Goal: Ask a question

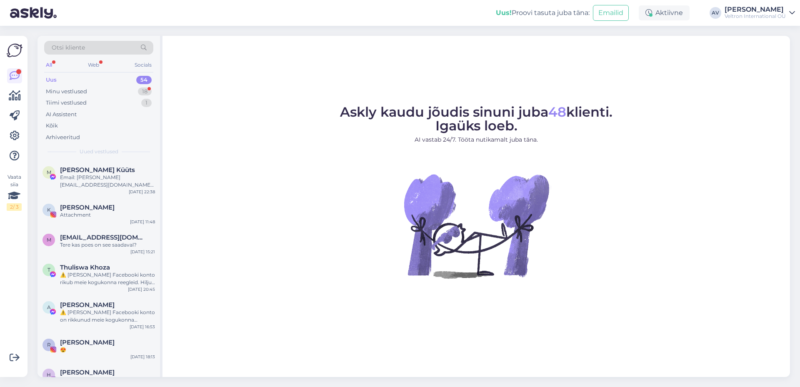
click at [99, 80] on div "Uus 54" at bounding box center [98, 80] width 109 height 12
click at [101, 90] on div "Minu vestlused 18" at bounding box center [98, 92] width 109 height 12
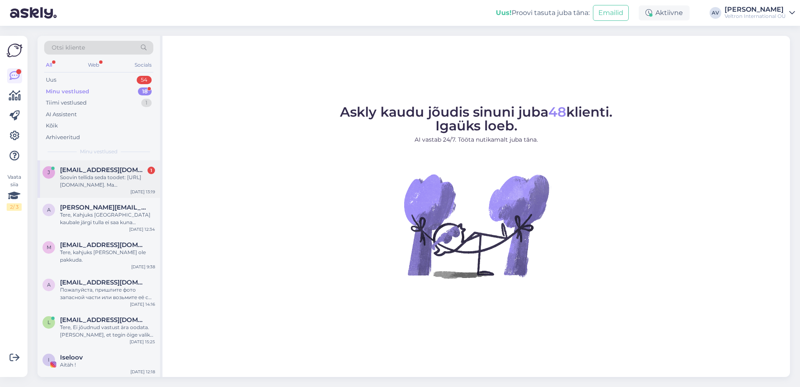
click at [116, 179] on div "Soovin tellida seda toodet: [URL][DOMAIN_NAME]. Ma [PERSON_NAME] uudiskirjaga l…" at bounding box center [107, 181] width 95 height 15
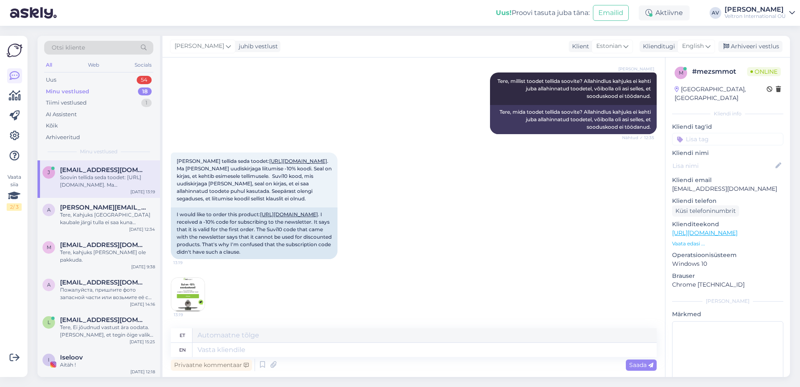
scroll to position [181, 0]
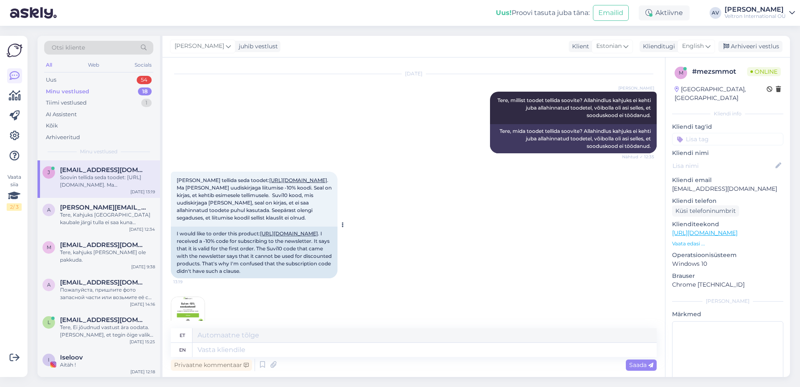
click at [269, 183] on link "[URL][DOMAIN_NAME]" at bounding box center [298, 180] width 58 height 6
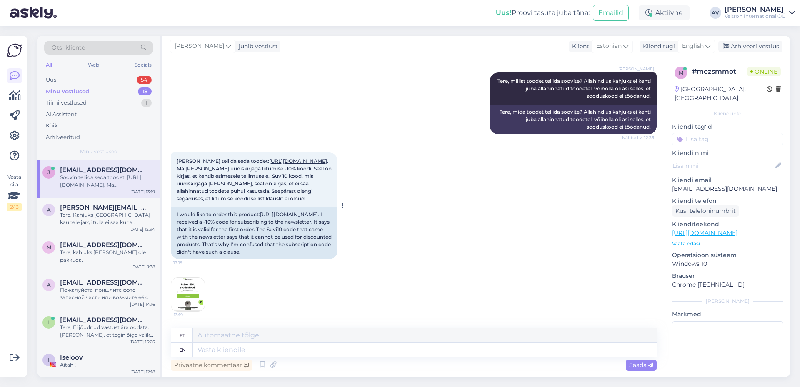
click at [281, 211] on link "[URL][DOMAIN_NAME]" at bounding box center [289, 214] width 58 height 6
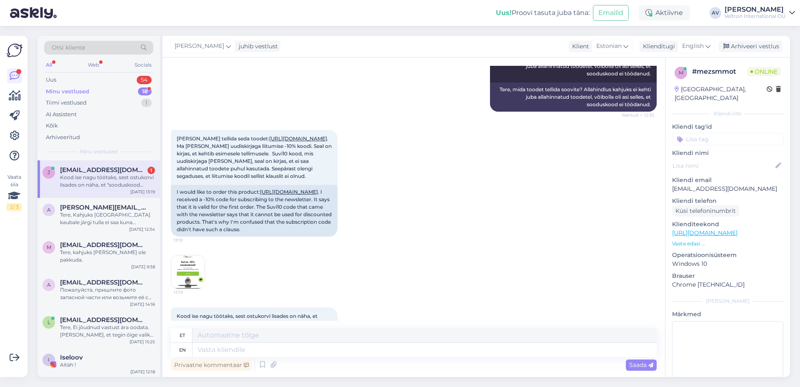
scroll to position [295, 0]
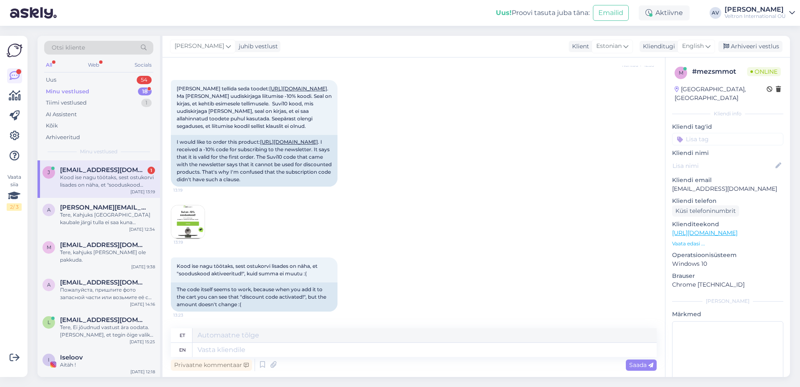
click at [180, 214] on img at bounding box center [187, 221] width 33 height 33
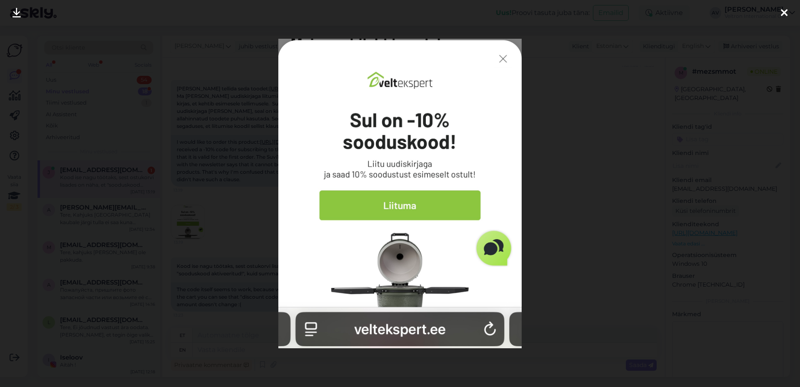
click at [503, 55] on img at bounding box center [400, 193] width 244 height 309
click at [505, 60] on img at bounding box center [400, 193] width 244 height 309
click at [641, 80] on div at bounding box center [400, 193] width 800 height 387
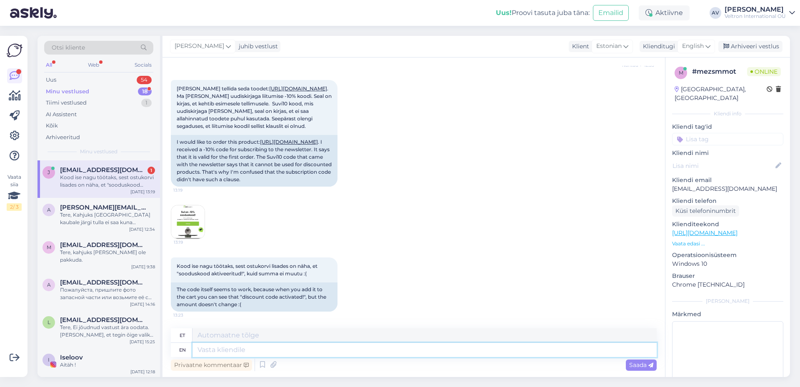
click at [431, 347] on textarea at bounding box center [424, 350] width 464 height 14
type textarea "Kood"
type textarea "Kood ostukorvis"
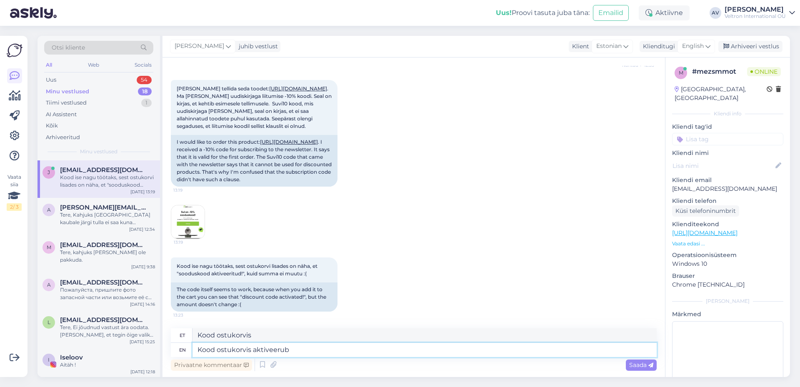
type textarea "Kood ostukorvis aktiveerub"
type textarea "Kood ostukorvis aktiveeritud"
type textarea "Kood ostukorvis aktiveerub aga"
type textarea "Kood ostukorvis aktiveerub aga see"
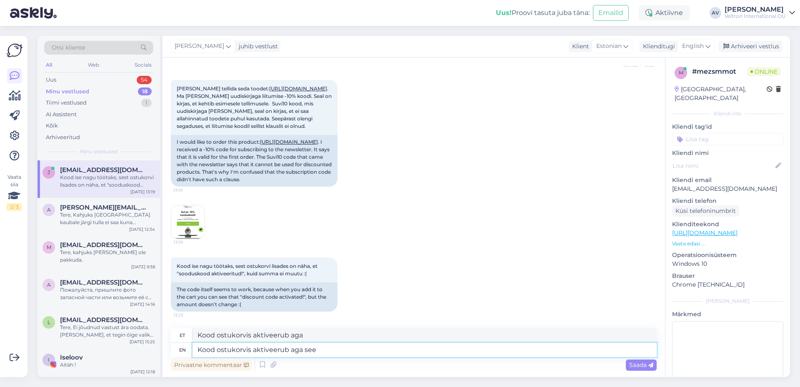
type textarea "Kood ostukorvis aktiveerub aga vt"
type textarea "Kood ostukorvis aktiveerub aga see ei"
type textarea "Kood ostukorvis aktiveerub aga see ei laien"
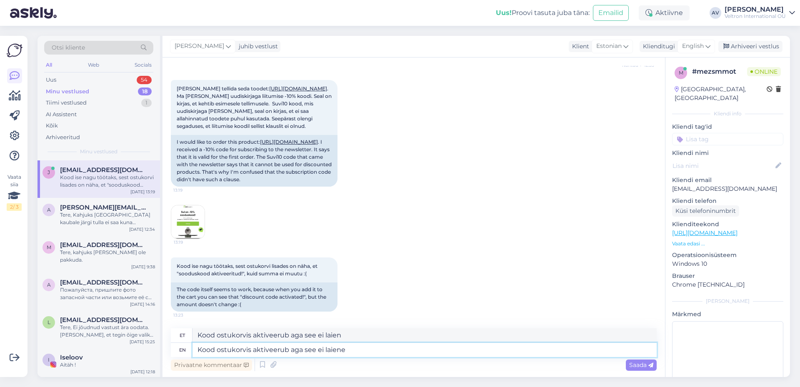
type textarea "Kood ostukorvis aktiveerub aga see ei laiene"
type textarea "Kood ostukorvis aktiveerub aga see ei laiene [DEMOGRAPHIC_DATA]"
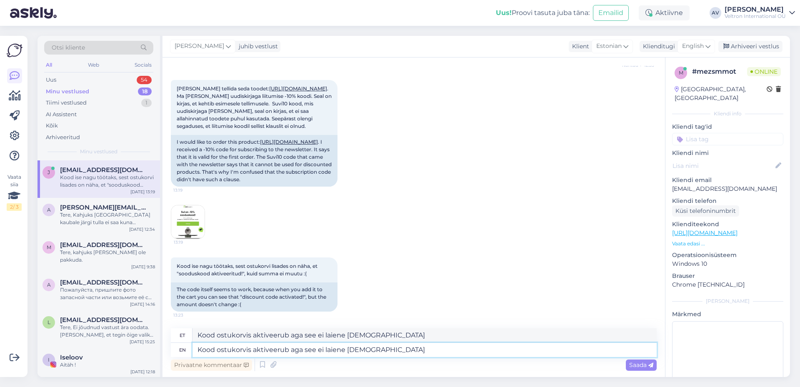
type textarea "Kood ostukorvis aktiveerub aga see ei laiene [DEMOGRAPHIC_DATA]"
type textarea "Kood ostukorvis aktiveerub aga see ei laiene [DEMOGRAPHIC_DATA] toodetele."
type textarea "Kood ostukorvi aktiveerub aga see ei laiene [DEMOGRAPHIC_DATA] toodetele"
type textarea "Kood ostukorvis aktiveerub aga see ei laiene [DEMOGRAPHIC_DATA] toodetele."
type textarea "Kood ostukorvi aktiveerub aga see ei laiene [DEMOGRAPHIC_DATA] toodetele."
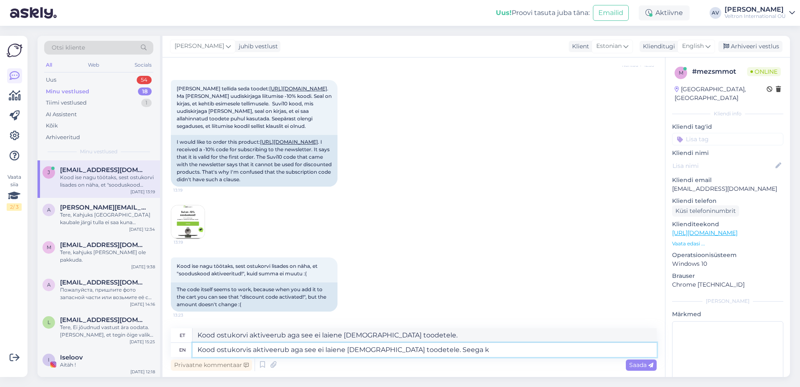
type textarea "Kood ostukorvis aktiveerub aga see ei laiene [DEMOGRAPHIC_DATA] toodetele. Seeg…"
type textarea "Kood ostukorvi aktiveerub aga see ei laiene [DEMOGRAPHIC_DATA] toodetele. [GEOG…"
type textarea "Kood ostukorvis aktiveerub aga see ei laiene [DEMOGRAPHIC_DATA] toodetele. Seeg…"
type textarea "Kood ostukorvi aktiveerub aga see ei laiene [DEMOGRAPHIC_DATA] toodetele. Seega…"
type textarea "Kood ostukorvis aktiveerub aga see ei laiene [DEMOGRAPHIC_DATA] toodetele. Seeg…"
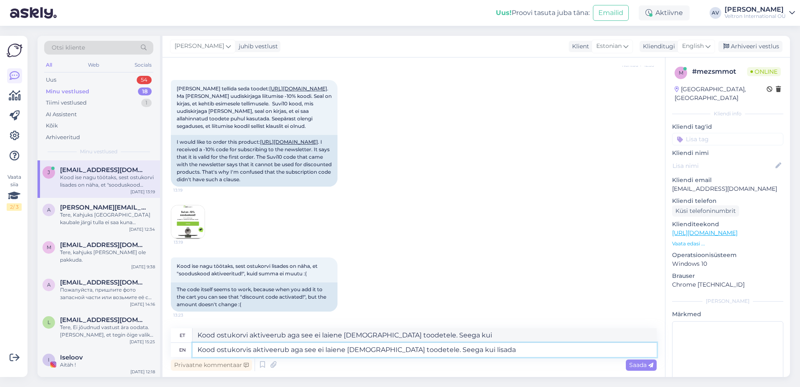
type textarea "Kood ostukorvi aktiveerub aga see ei laiene [DEMOGRAPHIC_DATA] toodetele. Seega…"
type textarea "Kood ostukorvis aktiveerub aga see ei laiene [DEMOGRAPHIC_DATA] toodetele. Seeg…"
type textarea "Kood ostukorvi aktiveerub aga see ei laiene [DEMOGRAPHIC_DATA] toodetele. Seega…"
type textarea "Kood ostukorvis aktiveerub aga see ei laiene [DEMOGRAPHIC_DATA] toodetele. Seeg…"
type textarea "Kood ostukorvi aktiveerub aga see ei laiene [DEMOGRAPHIC_DATA] toodetele. Seega…"
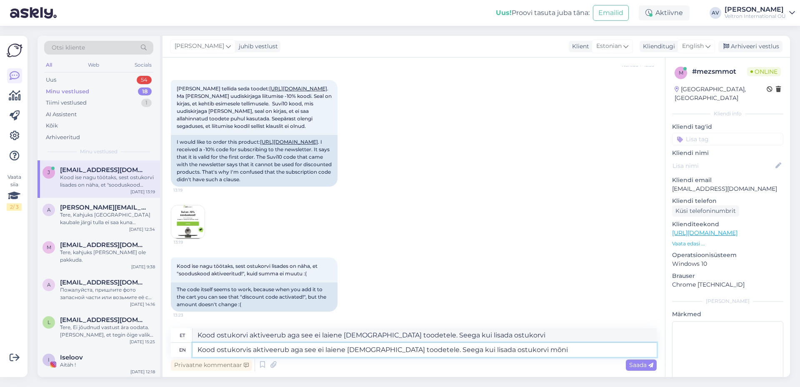
type textarea "Kood ostukorvis aktiveerub aga see ei laiene [DEMOGRAPHIC_DATA] toodetele. Seeg…"
type textarea "Kood ostukorvi aktiveerub aga see ei laiene [DEMOGRAPHIC_DATA] toodetele. Seega…"
type textarea "Kood ostukorvis aktiveerub aga see ei laiene [DEMOGRAPHIC_DATA] toodetele. Seeg…"
type textarea "Kood ostukorvi aktiveerub aga see ei laiene [DEMOGRAPHIC_DATA] toodetele. Seega…"
type textarea "Kood ostukorvis aktiveerub aga see ei laiene [DEMOGRAPHIC_DATA] toodetele. Seeg…"
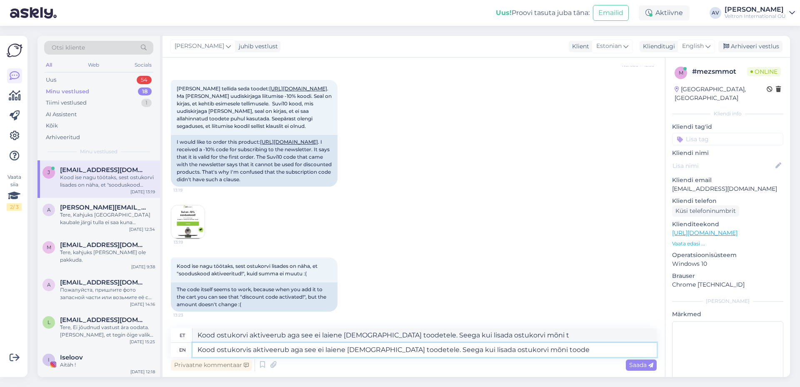
type textarea "Kood ostukorvi aktiveerub aga see ei laiene [DEMOGRAPHIC_DATA] toodetele. Seega…"
type textarea "Kood ostukorvis aktiveerub aga see ei laiene [DEMOGRAPHIC_DATA] toodetele. Seeg…"
type textarea "Kood ostukorvi aktiveerub aga see ei laiene [DEMOGRAPHIC_DATA] toodetele. Seega…"
type textarea "Kood ostukorvis aktiveerub aga see ei laiene [DEMOGRAPHIC_DATA] toodetele. Seeg…"
type textarea "Kood ostukorvi aktiveerub aga see ei laiene [DEMOGRAPHIC_DATA] toodetele. Seega…"
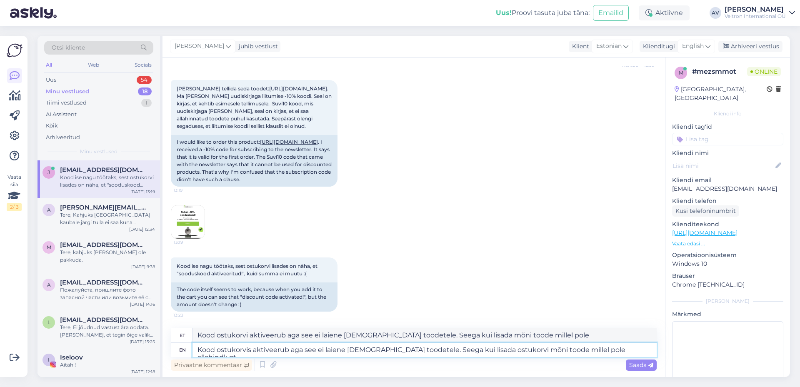
type textarea "Kood ostukorvis aktiveerub aga see ei laiene [DEMOGRAPHIC_DATA] toodetele. Seeg…"
type textarea "Kood ostukorvi aktiveerub aga see ei laiene [DEMOGRAPHIC_DATA] toodetele. Seega…"
type textarea "Kood ostukorvis aktiveerub aga see ei laiene [DEMOGRAPHIC_DATA] toodetele. Seeg…"
type textarea "Kood ostukorvi aktiveerub aga see ei laiene [DEMOGRAPHIC_DATA] toodetele. Seega…"
type textarea "Kood ostukorvis aktiveerub aga see ei laiene [DEMOGRAPHIC_DATA] toodetele. Seeg…"
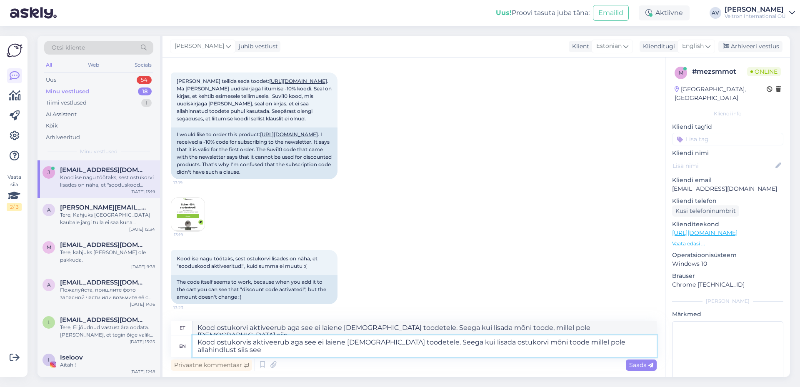
type textarea "Kood ostukorvi aktiveerub aga see ei laiene [DEMOGRAPHIC_DATA] toodetele. Seega…"
type textarea "Kood ostukorvis aktiveerub aga see ei laiene [DEMOGRAPHIC_DATA] toodetele. Seeg…"
type textarea "Kood ostukorvi aktiveerub aga see ei laiene [DEMOGRAPHIC_DATA] toodetele. Seega…"
type textarea "Kood ostukorvis aktiveerub aga see ei laiene [DEMOGRAPHIC_DATA] toodetele. Seeg…"
type textarea "Kood ostukorvi aktiveerub aga see ei laiene [DEMOGRAPHIC_DATA] toodetele. Seega…"
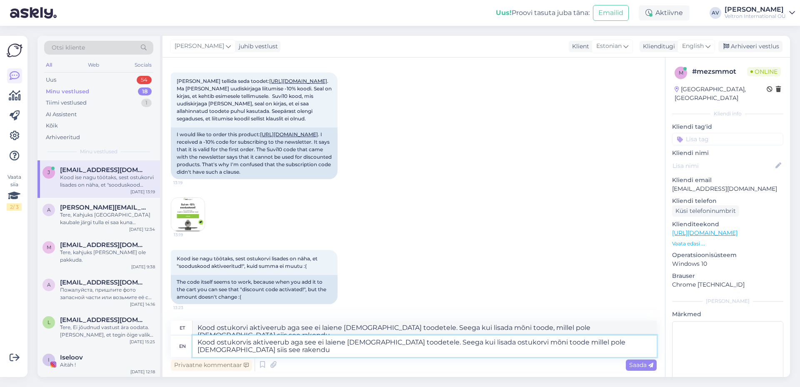
type textarea "Kood ostukorvis aktiveerub aga see ei laiene [DEMOGRAPHIC_DATA] toodetele. Seeg…"
type textarea "Kood ostukorvi aktiveerub aga see ei laiene [DEMOGRAPHIC_DATA] toodetele. Seega…"
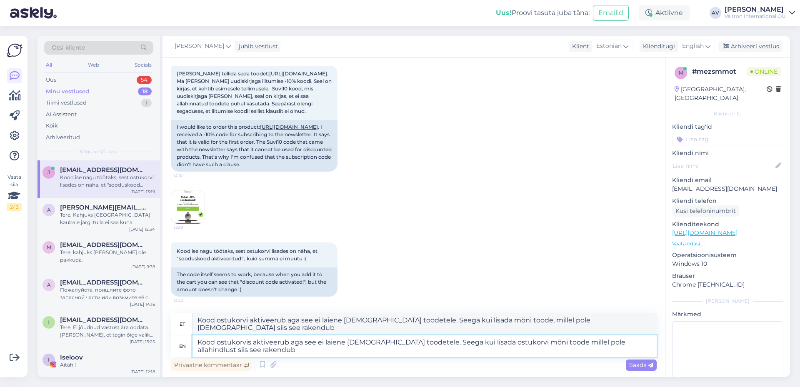
click at [630, 343] on textarea "Kood ostukorvis aktiveerub aga see ei laiene [DEMOGRAPHIC_DATA] toodetele. Seeg…" at bounding box center [424, 346] width 464 height 22
type textarea "Kood ostukorvis aktiveerub aga see ei laiene [DEMOGRAPHIC_DATA] toodetele. Seeg…"
type textarea "Kood ostukorvi aktiveerub aga see ei laiene [DEMOGRAPHIC_DATA] toodetele. Seega…"
click at [254, 354] on textarea "Kood ostukorvis aktiveerub aga see ei laiene [DEMOGRAPHIC_DATA] toodetele. Seeg…" at bounding box center [424, 346] width 464 height 22
type textarea "Kood ostukorvis aktiveerub aga see ei laiene [DEMOGRAPHIC_DATA] toodetele. Seeg…"
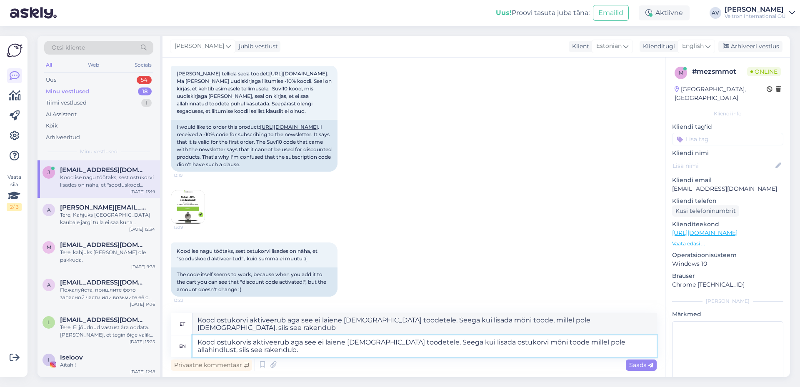
type textarea "Kood ostukorvi aktiveerub aga see ei laiene [DEMOGRAPHIC_DATA] toodetele. Seega…"
type textarea "Kood ostukorvis aktiveerub aga see ei laiene [DEMOGRAPHIC_DATA] toodetele. Seeg…"
click at [640, 367] on span "Saada" at bounding box center [641, 364] width 24 height 7
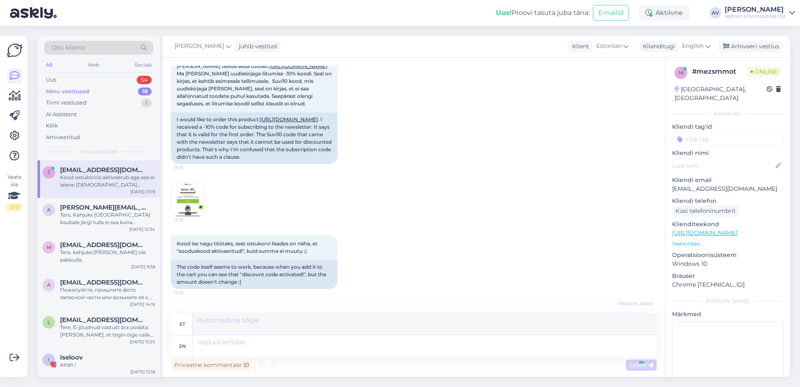
scroll to position [375, 0]
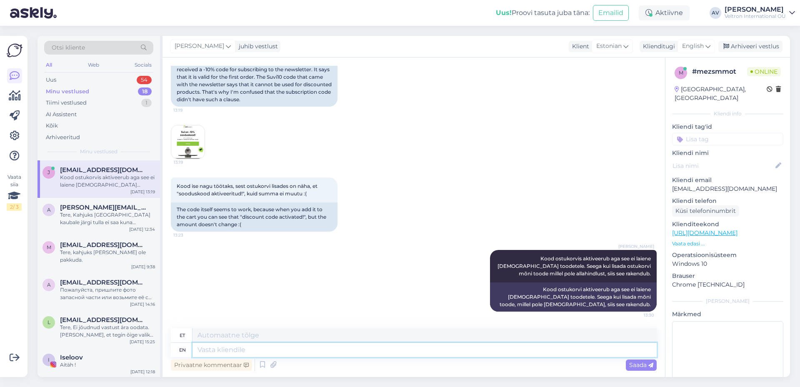
click at [377, 351] on textarea at bounding box center [424, 350] width 464 height 14
type textarea "Küsiksin"
type textarea "Küsiksin võibolla"
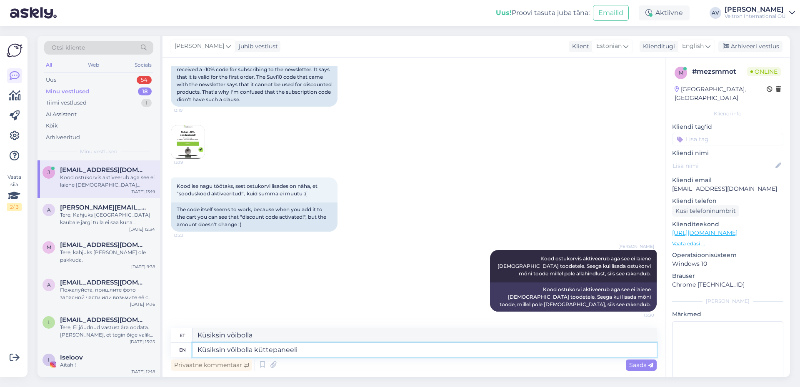
type textarea "Küsiksin võibolla küttepaneeli k"
type textarea "Küsiksin võibolla küttepaneeli"
type textarea "Küsiksin võibolla küttepaneeli kohta"
type textarea "Küsiksin võibolla küttepaneeli kohta,"
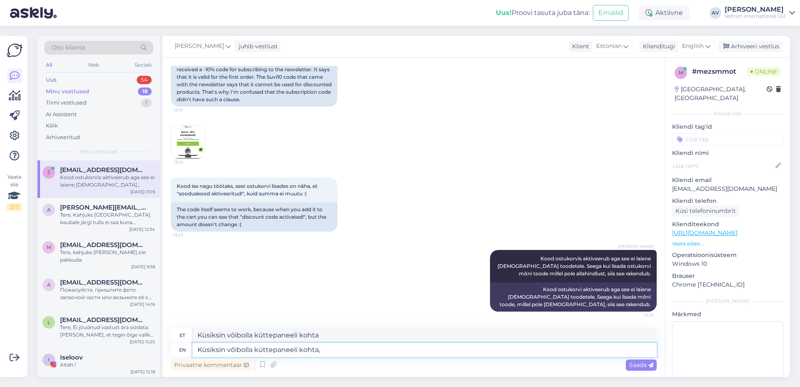
type textarea "Küsiksin võibolla küttepaneeli kohta,"
type textarea "Küsiksin võibolla küttepaneeli kohta, kus"
type textarea "Küsiksin võibolla küttepaneeli kohta, [PERSON_NAME]"
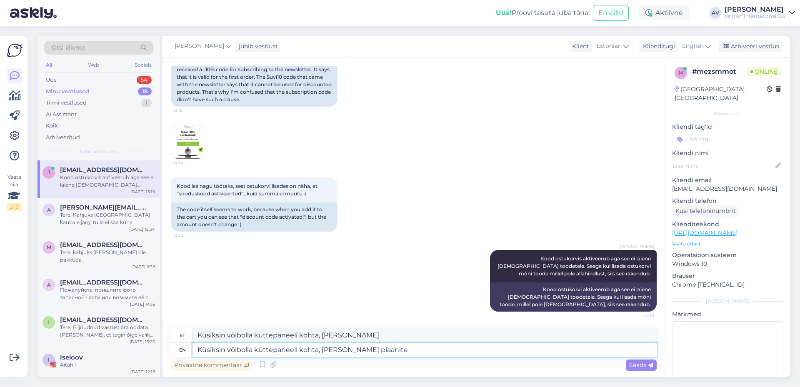
type textarea "Küsiksin võibolla küttepaneeli kohta, [PERSON_NAME] plaanite"
type textarea "Küsiksin võibolla küttepaneeli kohta, [PERSON_NAME] plaanite kasutama h"
type textarea "Küsiksin võibolla küttepaneeli kohta, [PERSON_NAME] plaanite kasutamata"
type textarea "Küsiksin võibolla küttepaneeli kohta, [PERSON_NAME] plaanite kasutama hakata"
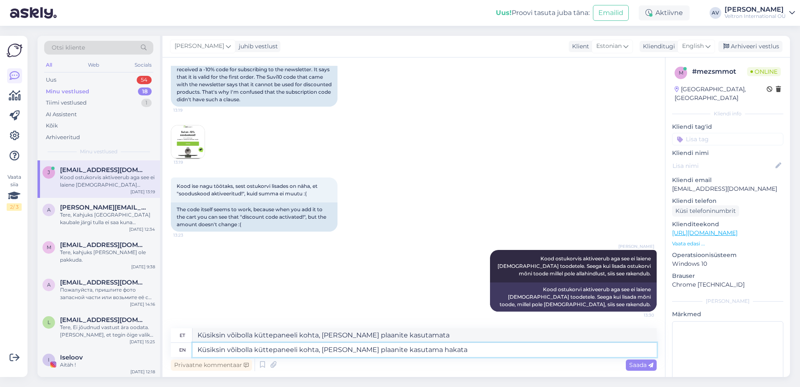
type textarea "Küsiksin võibolla küttepaneeli kohta, [PERSON_NAME] plaanite kasutama hakata"
type textarea "Küsiksin võibolla küttepaneeli kohta, [PERSON_NAME] plaanite kasutama hakata."
type textarea "Küsiksin võibolla küttepaneeli kohta, [PERSON_NAME] plaanite kasutama hakata. S…"
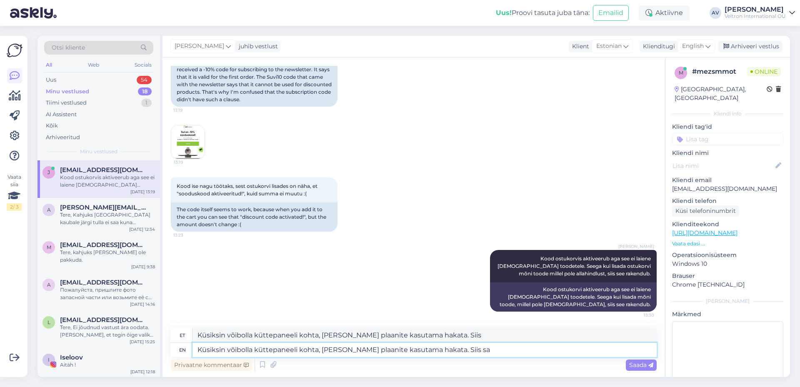
type textarea "Küsiksin võibolla küttepaneeli kohta, [PERSON_NAME] plaanite kasutama hakata. S…"
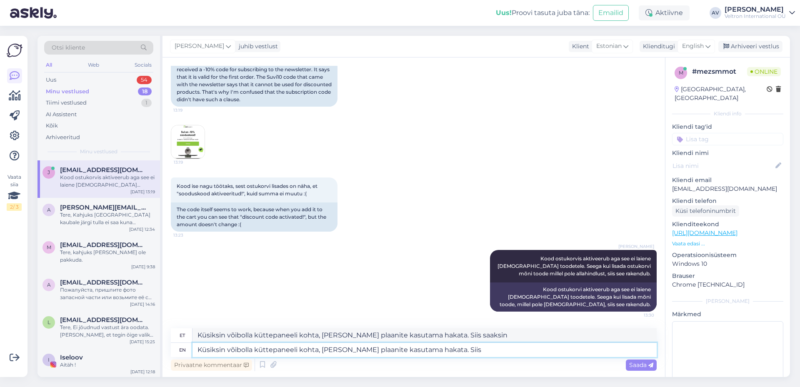
type textarea "Küsiksin võibolla küttepaneeli kohta, [PERSON_NAME] plaanite kasutama hakata. S…"
type textarea "Küsiksin võibolla küttepaneeli kohta, [PERSON_NAME] plaanite kasutama hakata."
type textarea "Küsiksin võibolla küttepaneeli kohta, [PERSON_NAME] plaanite kasutama hakata. Et"
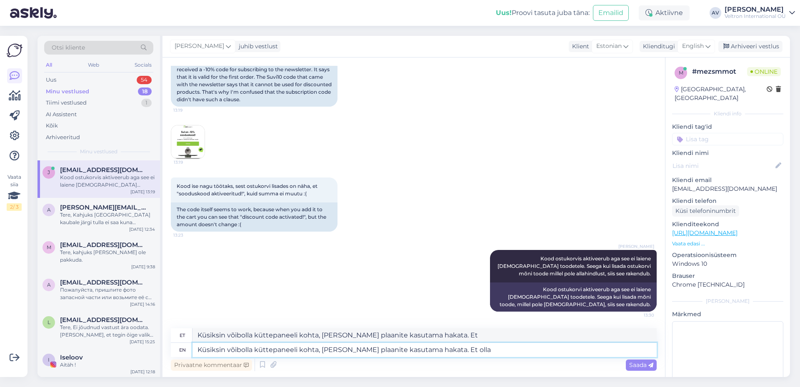
type textarea "Küsiksin võibolla küttepaneeli kohta, [PERSON_NAME] plaanite kasutama hakata. E…"
type textarea "Küsiksin võibolla küttepaneeli kohta, [PERSON_NAME] plaanite kasutama hakata. Et"
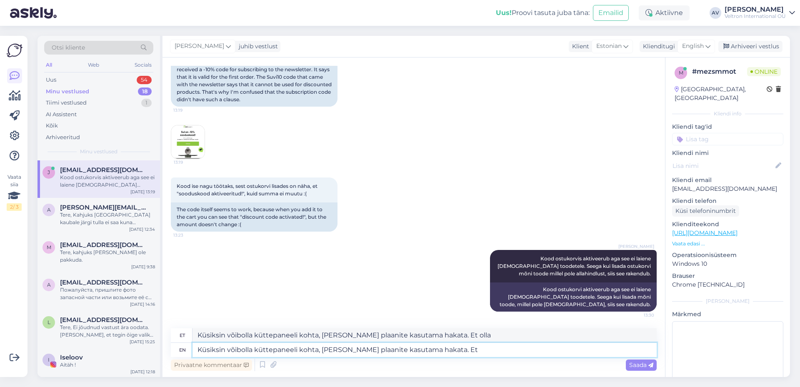
type textarea "Küsiksin võibolla küttepaneeli kohta, [PERSON_NAME] plaanite kasutama hakata. Et"
type textarea "Küsiksin võibolla küttepaneeli kohta, [PERSON_NAME] plaanite kasutama hakata. E…"
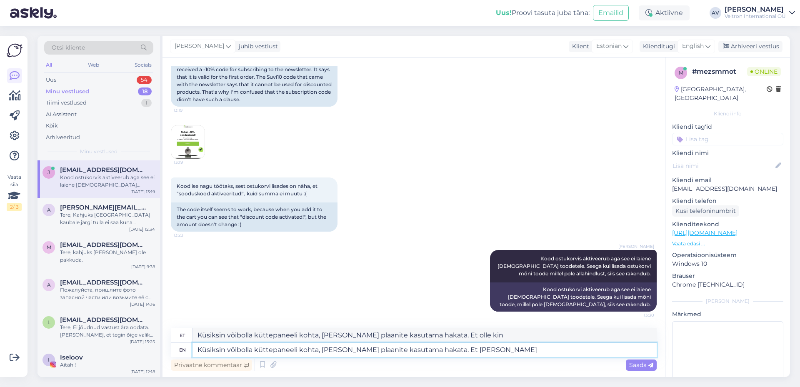
type textarea "Küsiksin võibolla küttepaneeli kohta, [PERSON_NAME] plaanite kasutama hakata. E…"
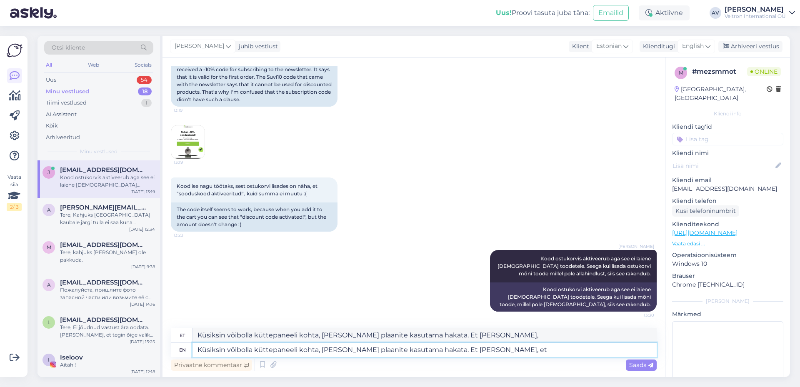
type textarea "Küsiksin võibolla küttepaneeli kohta, [PERSON_NAME] plaanite kasutama hakata. E…"
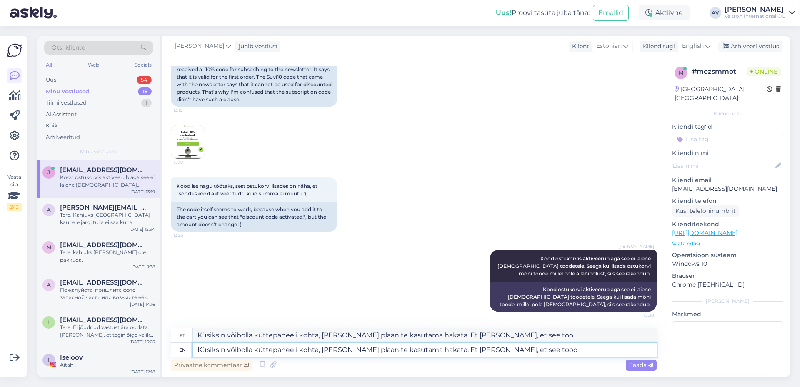
type textarea "Küsiksin võibolla küttepaneeli kohta, [PERSON_NAME] plaanite kasutama hakata. E…"
click at [462, 349] on textarea "Küsiksin võibolla küttepaneeli kohta, [PERSON_NAME] plaanite kasutama hakata. E…" at bounding box center [424, 350] width 464 height 14
type textarea "Küsiksin võibolla küttepaneeli kohta, [PERSON_NAME] plaanite kasutama hakata. E…"
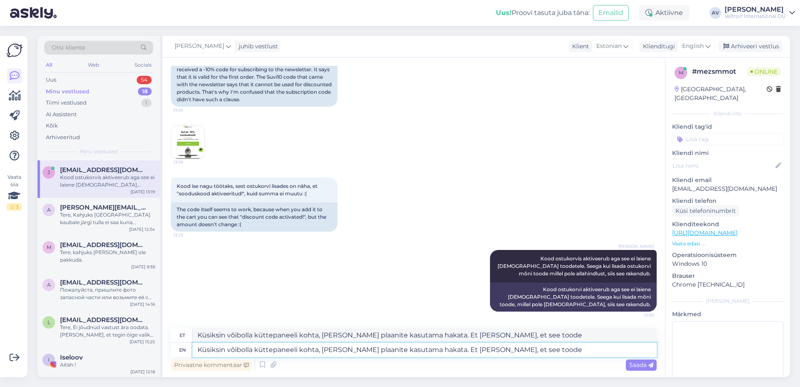
click at [535, 349] on textarea "Küsiksin võibolla küttepaneeli kohta, [PERSON_NAME] plaanite kasutama hakata. E…" at bounding box center [424, 350] width 464 height 14
type textarea "Küsiksin võibolla küttepaneeli kohta, [PERSON_NAME] plaanite kasutama hakata. E…"
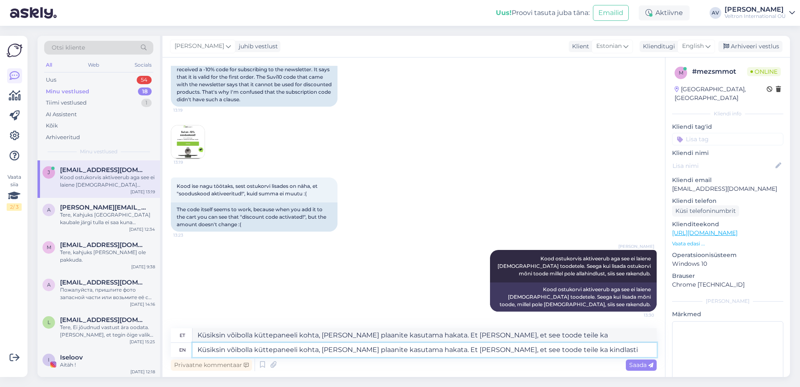
type textarea "Küsiksin võibolla küttepaneeli kohta, [PERSON_NAME] plaanite kasutama hakata. E…"
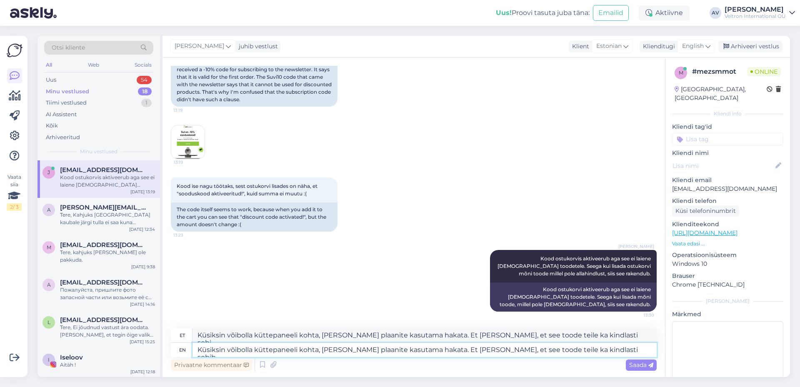
type textarea "Küsiksin võibolla küttepaneeli kohta, [PERSON_NAME] plaanite kasutama hakata. E…"
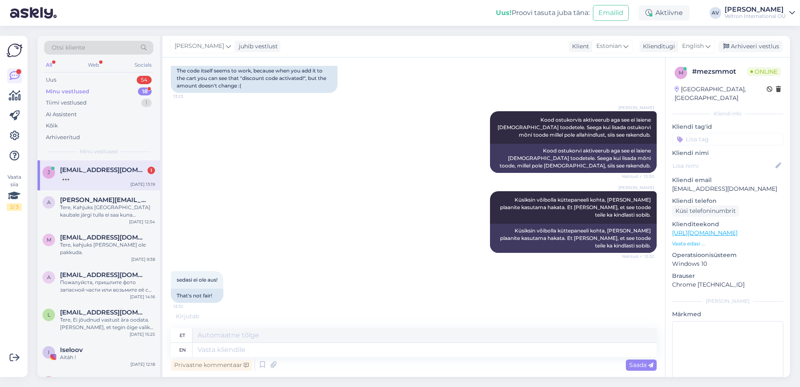
scroll to position [577, 0]
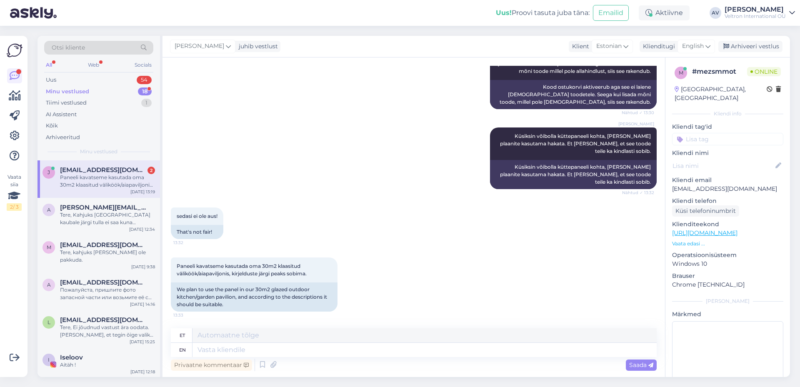
click at [85, 175] on div "Paneeli kavatseme kasutada oma 30m2 klaasitud väliköök/aiapaviljonis, kirjeldus…" at bounding box center [107, 181] width 95 height 15
click at [298, 349] on textarea at bounding box center [424, 350] width 464 height 14
type textarea "Ant"
type textarea "Üks"
type textarea "Antud"
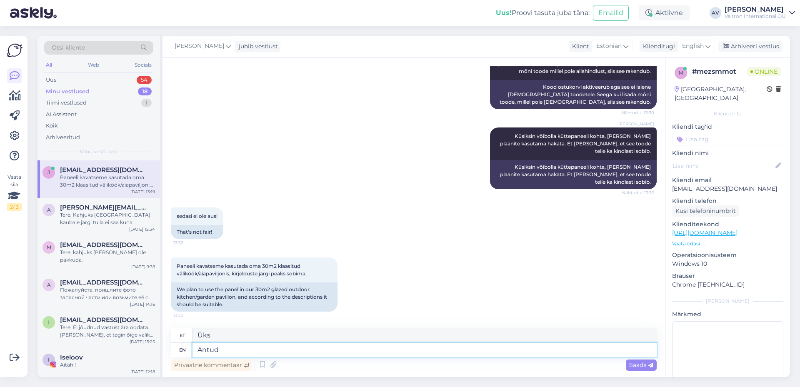
type textarea "Antud"
type textarea "Antud toode"
type textarea "Antud toode on"
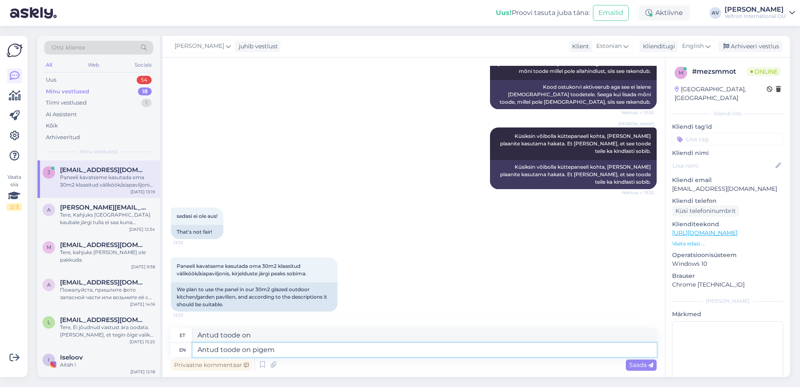
type textarea "Antud toode on pigem"
type textarea "Antud toode on pigem siseruumi k"
type textarea "Antud toode on pigem siseruumi"
type textarea "Antud toode on pigem siseruumi kütmise"
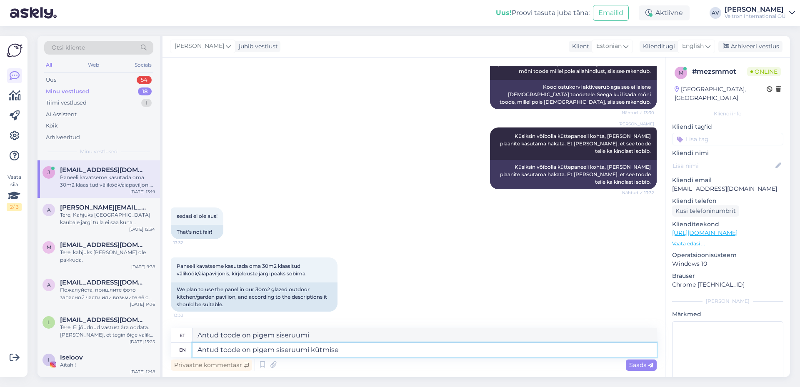
type textarea "Antud toode on pigem siseruumi kütmise"
type textarea "Antud toode on pigem siseruumi kütmise jaks"
type textarea "Antud toode on pigem siseruumi kütmise ja"
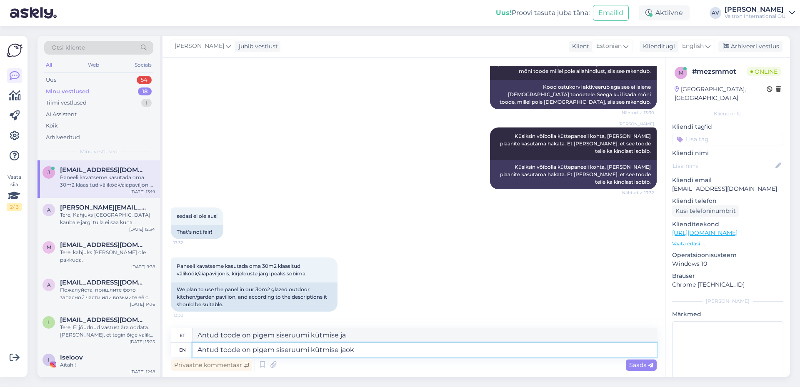
type textarea "Antud toode on pigem siseruumi kütmise jaoks"
type textarea "Antud toode on pigem siseruumi kütmise jaoks,"
type textarea "Antud toode on pigem siseruumi kütmise jaoks, aiapaviljonis se"
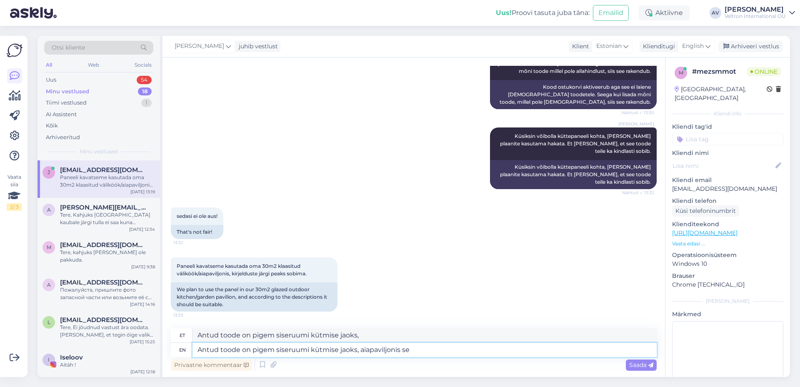
type textarea "Antud toode on pigem siseruumi kütmise jaoks, aiapaviljonis"
type textarea "Antud toode on pigem siseruumi kütmise jaoks, aiapaviljonis see"
type textarea "Antud toode on pigem siseruumi kütmise jaoks, aiapaviljonis see võiks"
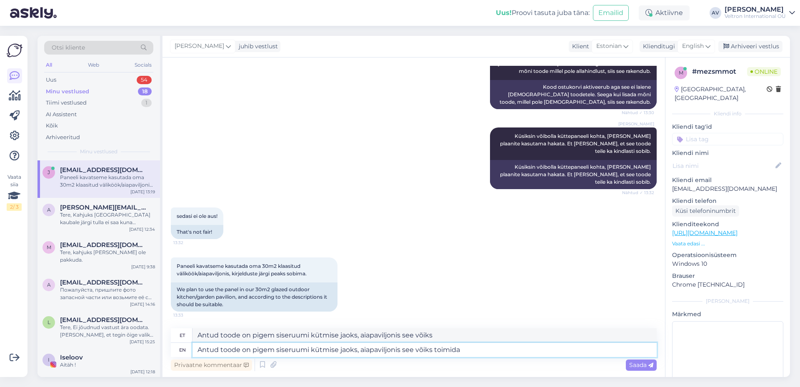
type textarea "Antud toode on pigem siseruumi kütmise jaoks, aiapaviljonis see võiks toimida k"
type textarea "Antud toode on pigem siseruumi kütmise jaoks, aiapaviljonis see võiks toimida"
type textarea "Antud toode on pigem siseruumi kütmise jaoks, aiapaviljonis see võiks toimida k…"
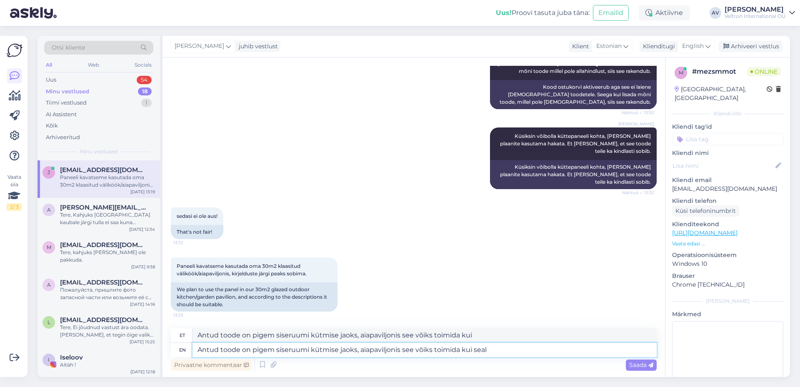
type textarea "Antud toode on pigem siseruumi kütmise jaoks, aiapaviljonis see võiks toimida k…"
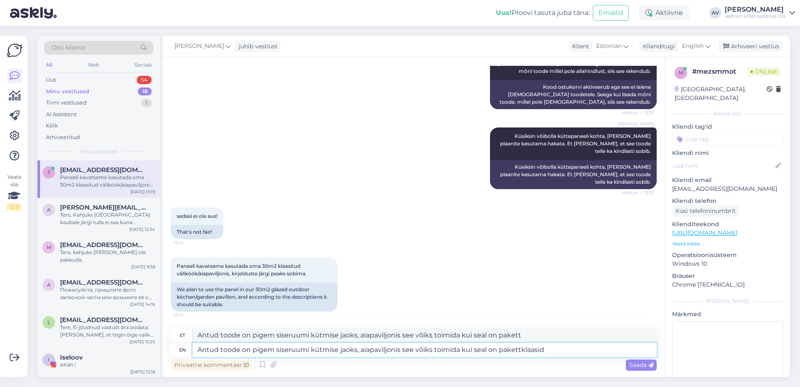
type textarea "Antud toode on pigem siseruumi kütmise jaoks, aiapaviljonis see võiks toimida k…"
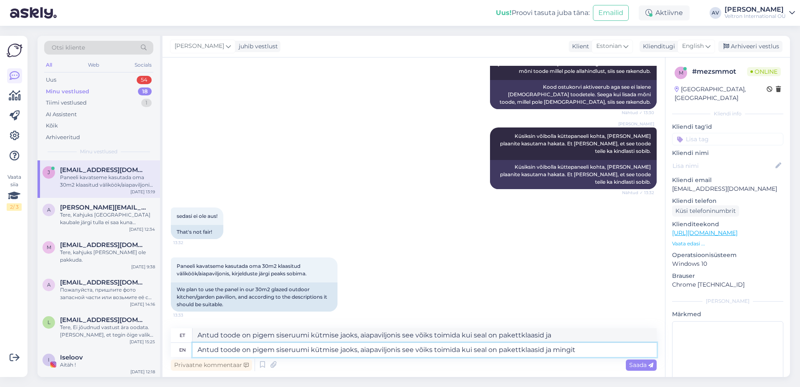
type textarea "Antud toode on pigem siseruumi kütmise jaoks, aiapaviljonis see võiks toimida k…"
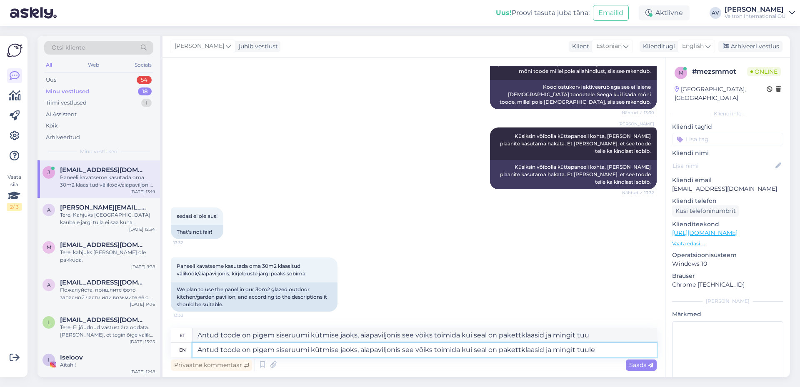
type textarea "Antud toode on pigem siseruumi kütmise jaoks, aiapaviljonis see võiks toimida k…"
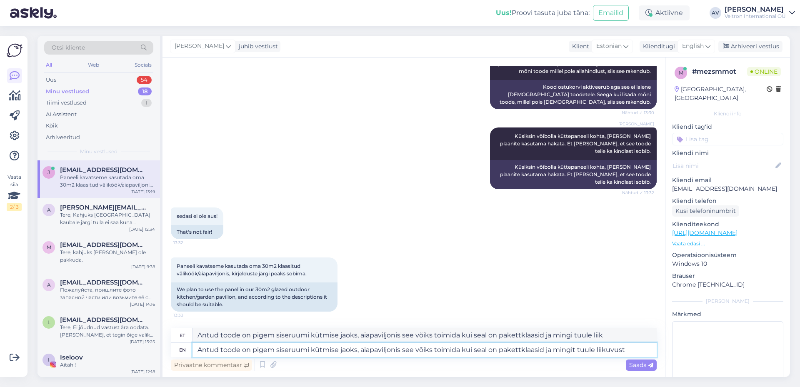
type textarea "Antud toode on pigem siseruumi kütmise jaoks, aiapaviljonis see võiks toimida k…"
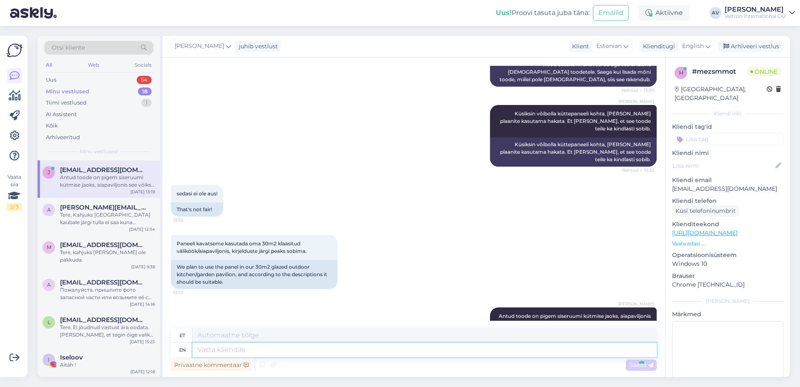
scroll to position [657, 0]
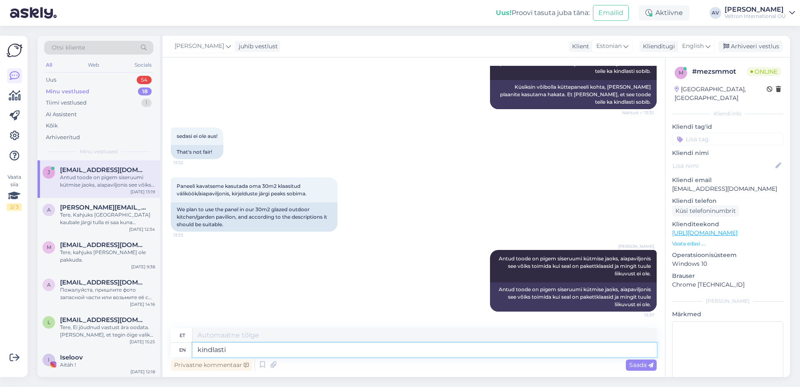
type textarea "kindlasti"
type textarea "kindlad"
type textarea "kindlasti see"
type textarea "kindlasti näha"
type textarea "kindlasti see se"
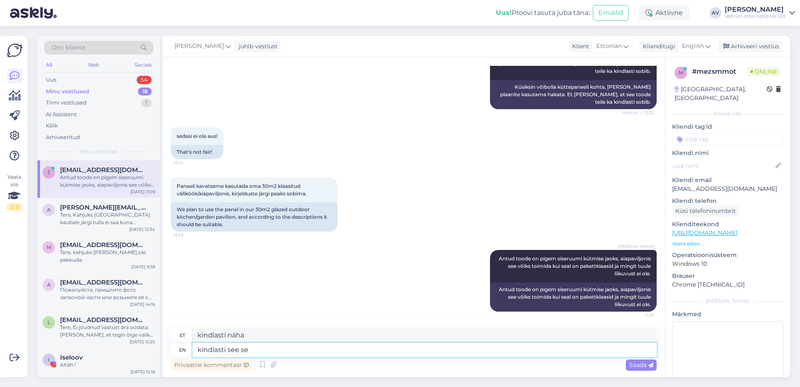
type textarea "[PERSON_NAME]"
type textarea "kindlasti"
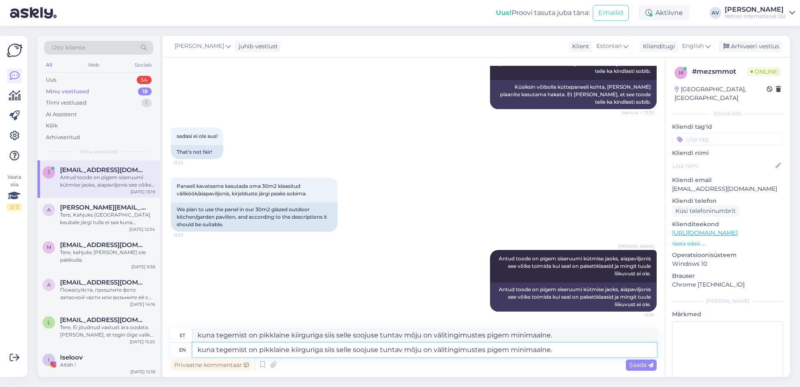
click at [320, 350] on textarea "kuna tegemist on pikklaine kiirguriga siis selle soojuse tuntav mõju on välitin…" at bounding box center [424, 350] width 464 height 14
click at [642, 366] on span "Saada" at bounding box center [641, 364] width 24 height 7
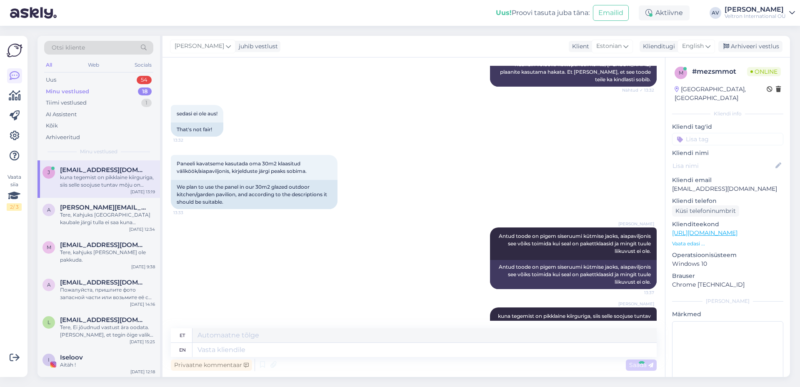
scroll to position [722, 0]
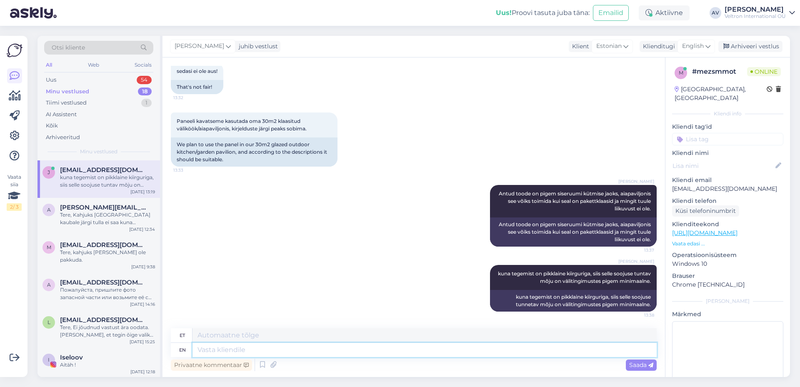
click at [320, 352] on textarea at bounding box center [424, 350] width 464 height 14
click at [318, 352] on textarea at bounding box center [424, 350] width 464 height 14
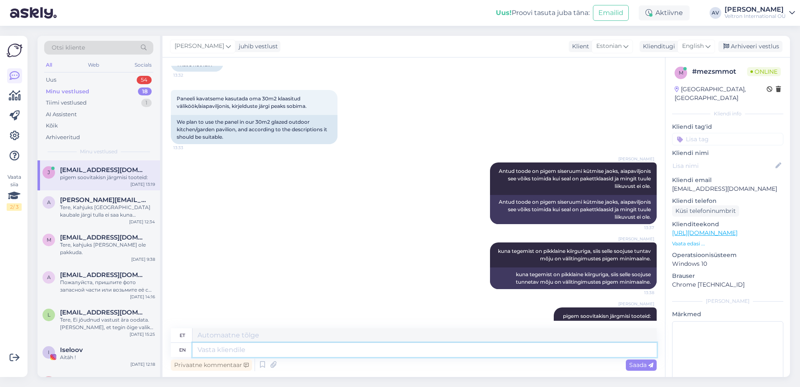
scroll to position [825, 0]
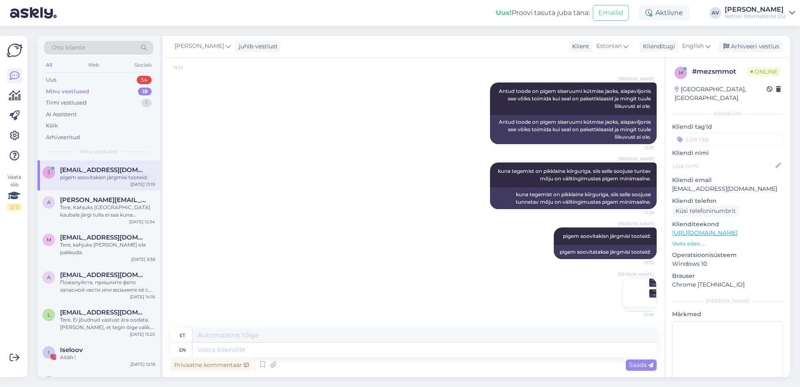
click at [623, 288] on img at bounding box center [639, 294] width 33 height 33
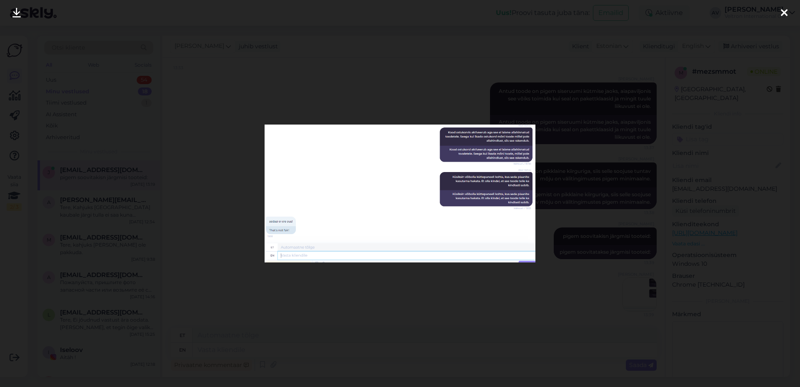
click at [453, 231] on img at bounding box center [399, 194] width 271 height 138
click at [790, 9] on div at bounding box center [783, 13] width 17 height 26
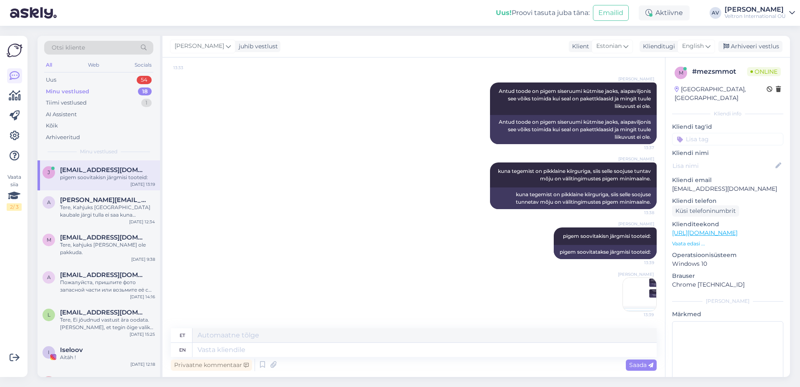
drag, startPoint x: 632, startPoint y: 301, endPoint x: 528, endPoint y: 315, distance: 105.5
click at [516, 312] on div "[PERSON_NAME] pigem soovitakisn järgmisi tooteid: 13:39 pigem soovitatakse järg…" at bounding box center [414, 269] width 486 height 102
drag, startPoint x: 631, startPoint y: 302, endPoint x: 547, endPoint y: 287, distance: 85.4
click at [547, 287] on div "[PERSON_NAME] pigem soovitakisn järgmisi tooteid: 13:39 pigem soovitatakse järg…" at bounding box center [414, 269] width 486 height 102
click at [545, 331] on textarea at bounding box center [424, 335] width 464 height 14
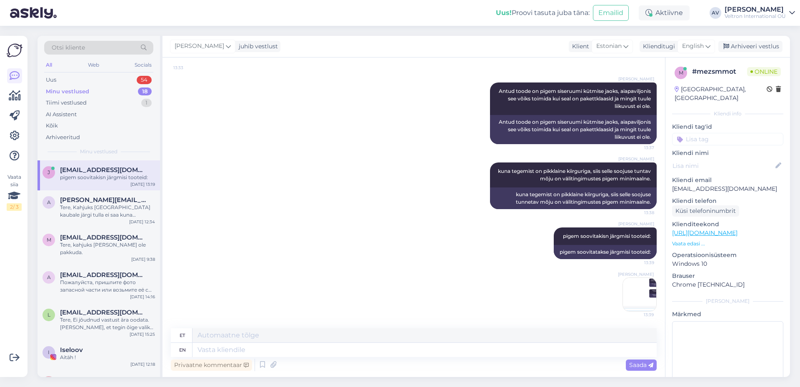
click at [466, 275] on div "[PERSON_NAME] pigem soovitakisn järgmisi tooteid: 13:39 pigem soovitatakse järg…" at bounding box center [414, 269] width 486 height 102
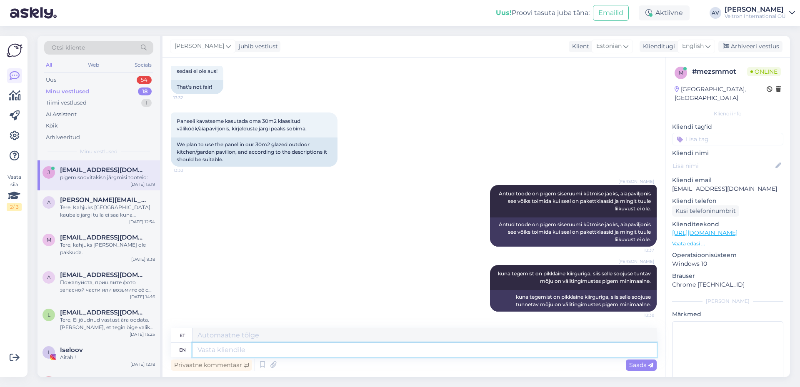
click at [274, 352] on textarea at bounding box center [424, 350] width 464 height 14
paste textarea "[URL][DOMAIN_NAME]"
click at [638, 361] on span "Saada" at bounding box center [641, 364] width 24 height 7
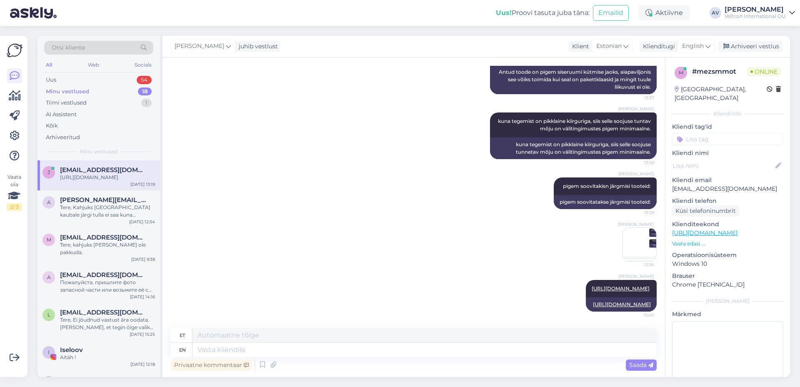
click at [630, 228] on img at bounding box center [639, 244] width 33 height 33
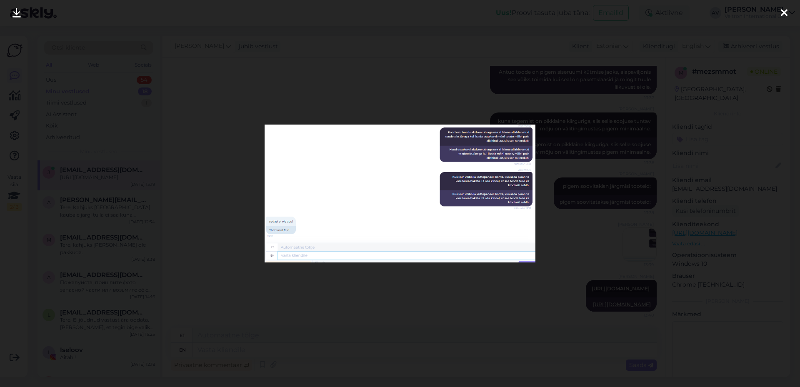
click at [374, 52] on div at bounding box center [400, 193] width 800 height 387
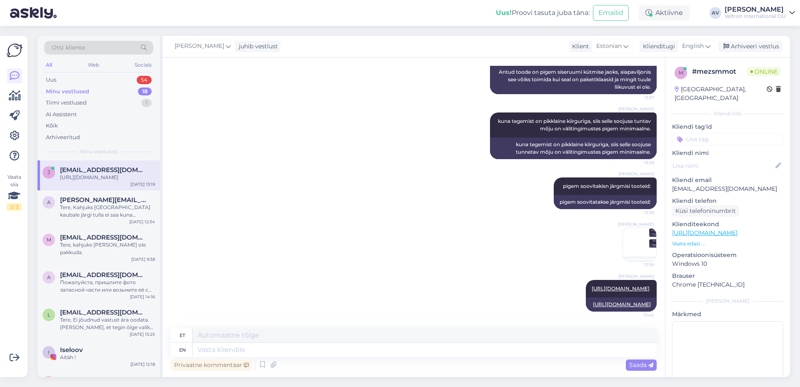
click at [624, 228] on img at bounding box center [639, 244] width 33 height 33
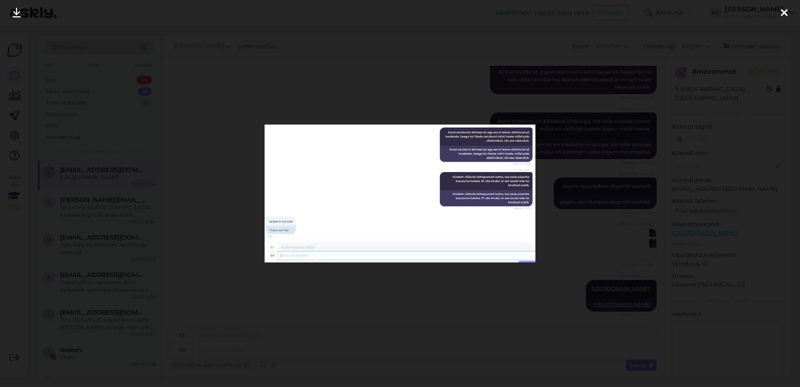
click at [425, 45] on div at bounding box center [400, 193] width 800 height 387
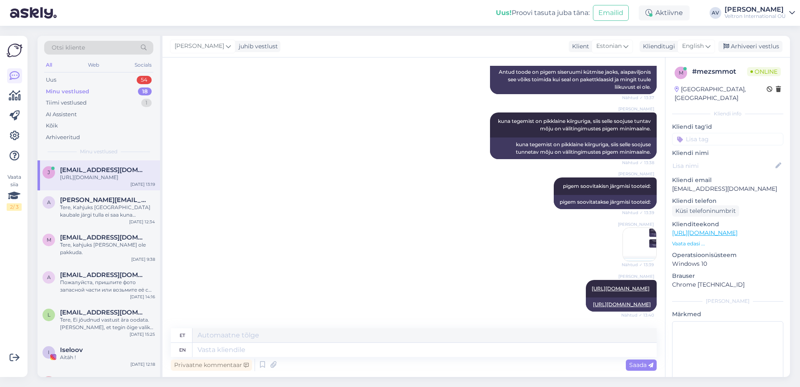
drag, startPoint x: 629, startPoint y: 226, endPoint x: 512, endPoint y: 221, distance: 117.1
click at [512, 221] on div "[PERSON_NAME] pigem soovitakisn järgmisi tooteid: Nähtud ✓ 13:39 pigem soovitat…" at bounding box center [414, 219] width 486 height 102
click at [325, 351] on textarea at bounding box center [424, 350] width 464 height 14
paste textarea "[URL][DOMAIN_NAME]"
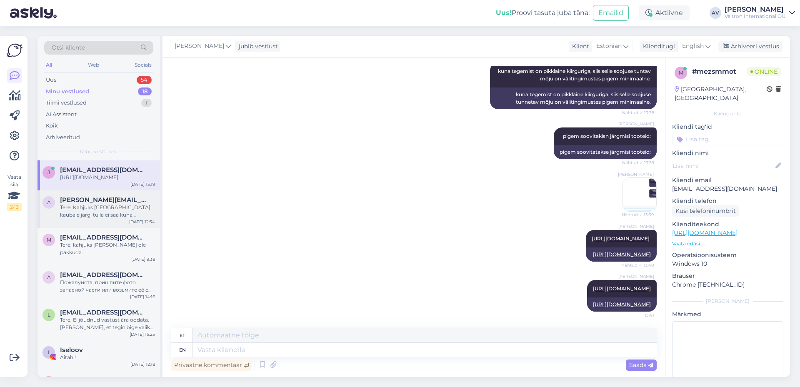
click at [111, 215] on div "Tere, Kahjuks [GEOGRAPHIC_DATA] kaubale järgi tulla ei saa kuna Veltekspert asu…" at bounding box center [107, 211] width 95 height 15
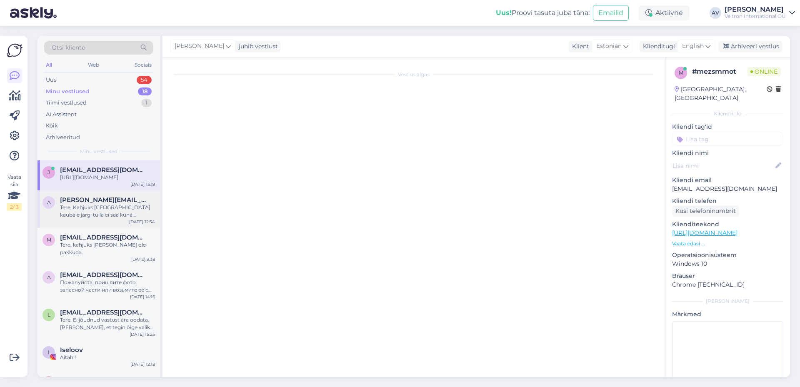
scroll to position [0, 0]
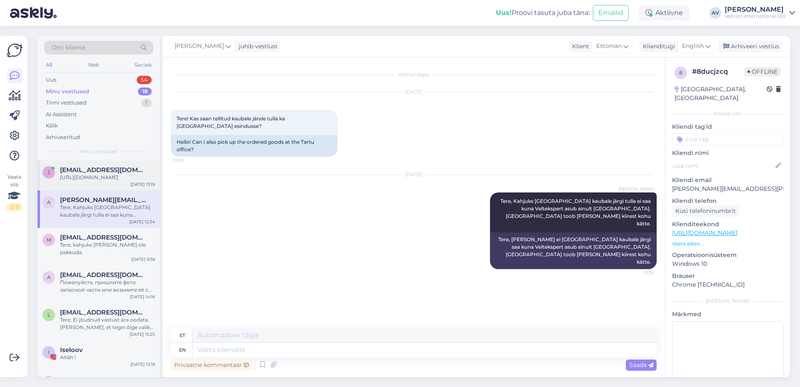
click at [112, 172] on span "[EMAIL_ADDRESS][DOMAIN_NAME]" at bounding box center [103, 169] width 87 height 7
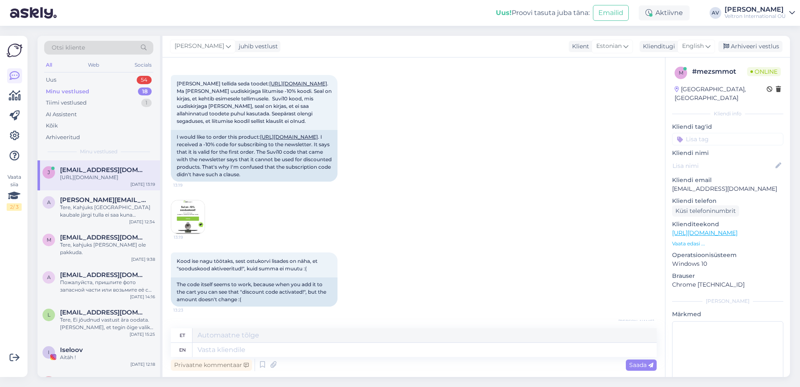
scroll to position [954, 0]
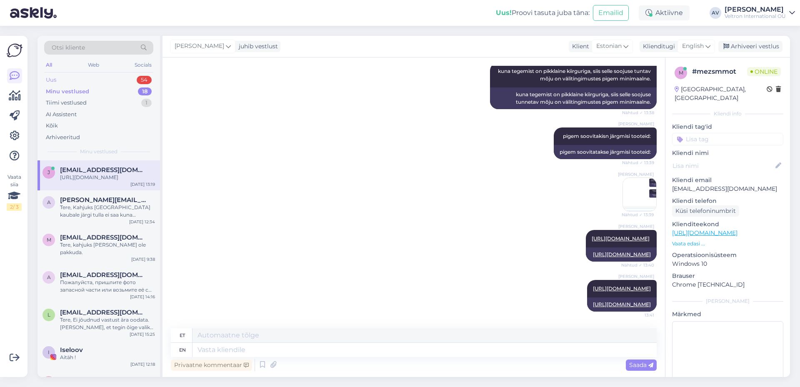
click at [101, 79] on div "Uus 54" at bounding box center [98, 80] width 109 height 12
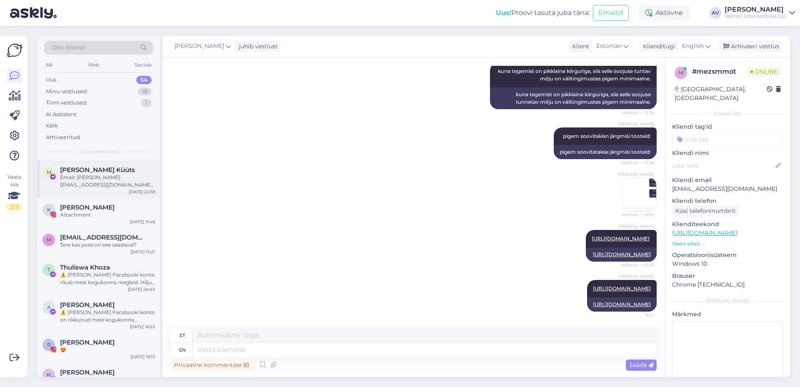
click at [103, 178] on div "Email: [PERSON_NAME][EMAIL_ADDRESS][DOMAIN_NAME] Date of birth: [DEMOGRAPHIC_DA…" at bounding box center [107, 181] width 95 height 15
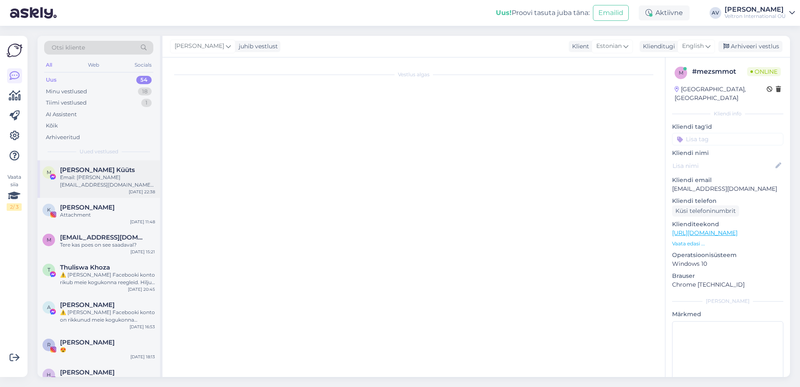
scroll to position [0, 0]
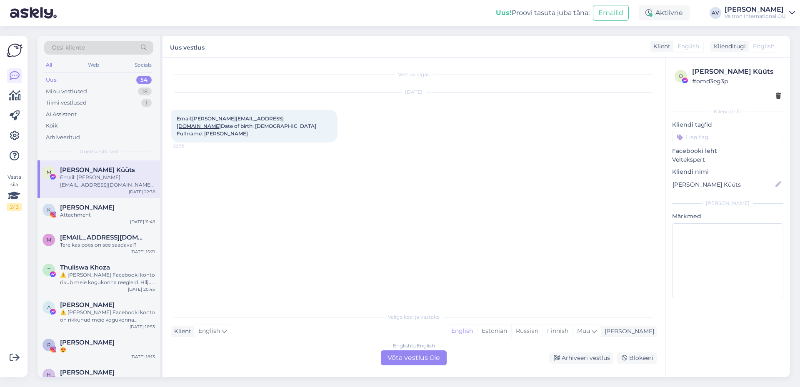
click at [82, 81] on div "Uus 54" at bounding box center [98, 80] width 109 height 12
click at [128, 205] on div "[PERSON_NAME]" at bounding box center [107, 207] width 95 height 7
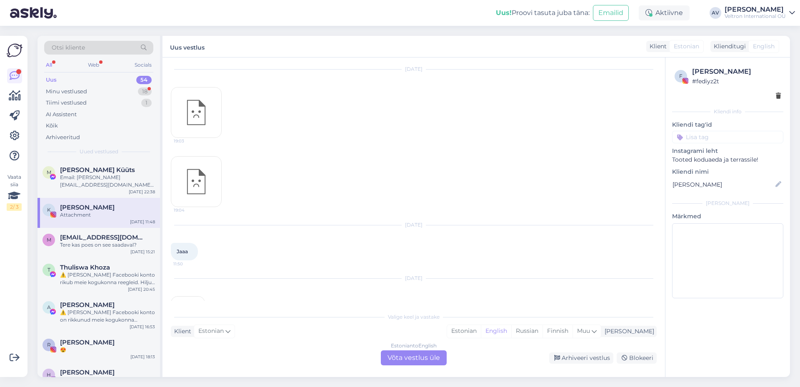
scroll to position [240, 0]
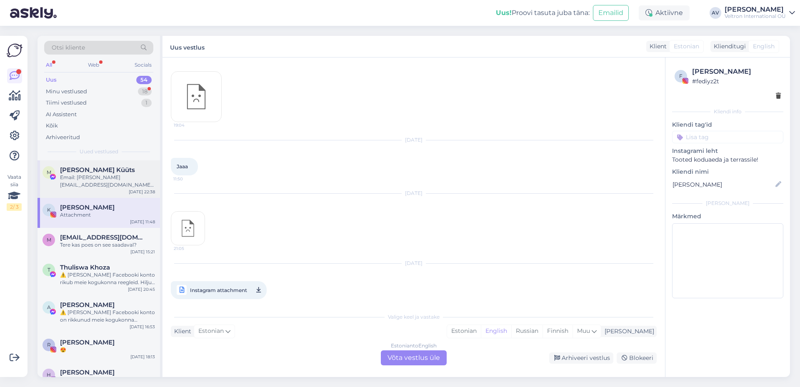
click at [100, 173] on div "[PERSON_NAME] Küüts" at bounding box center [107, 169] width 95 height 7
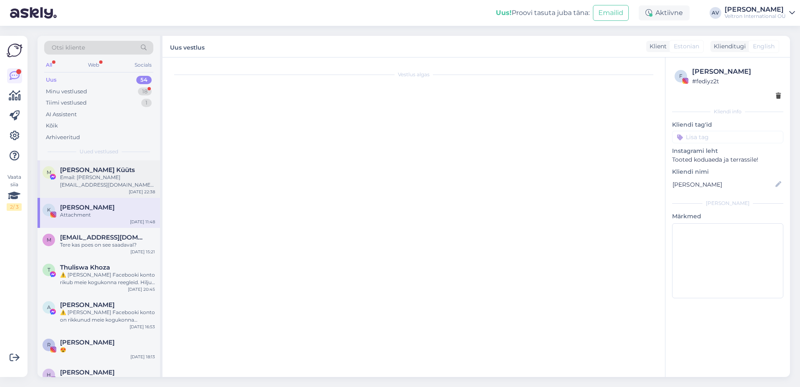
scroll to position [0, 0]
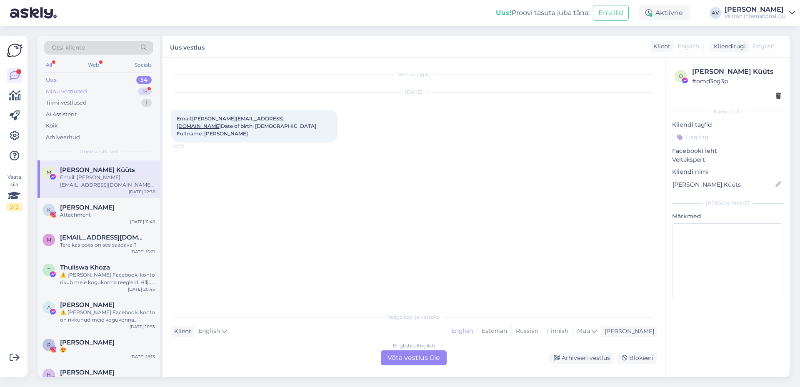
click at [108, 89] on div "Minu vestlused 18" at bounding box center [98, 92] width 109 height 12
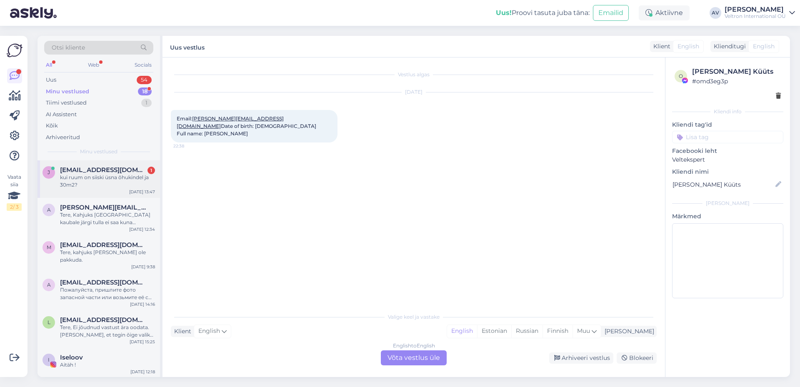
click at [100, 174] on div "kui ruum on siiski üsna õhukindel ja 30m2?" at bounding box center [107, 181] width 95 height 15
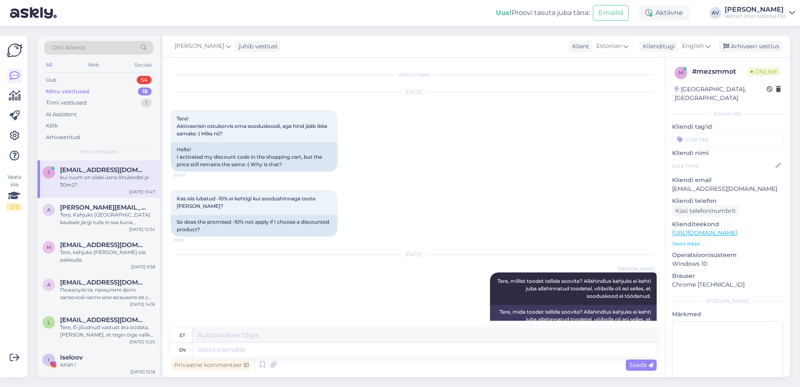
scroll to position [1004, 0]
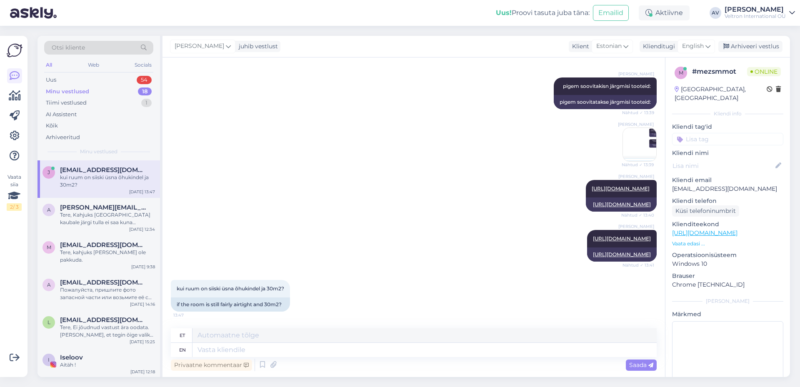
click at [342, 171] on div "[PERSON_NAME] [URL][DOMAIN_NAME] Nähtud ✓ 13:40 [URL][DOMAIN_NAME]" at bounding box center [414, 196] width 486 height 50
